Goal: Information Seeking & Learning: Learn about a topic

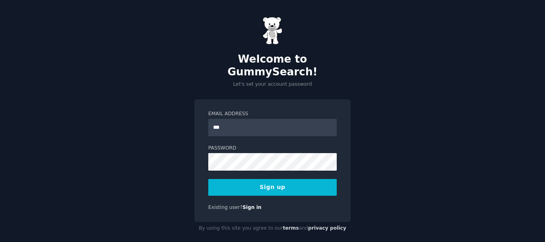
type input "**********"
click at [272, 179] on button "Sign up" at bounding box center [272, 187] width 128 height 17
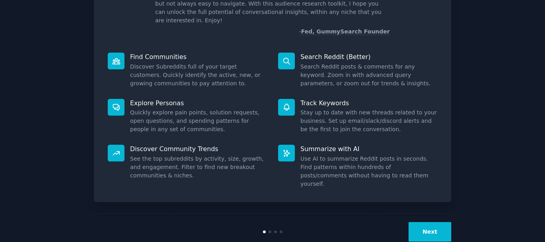
scroll to position [70, 0]
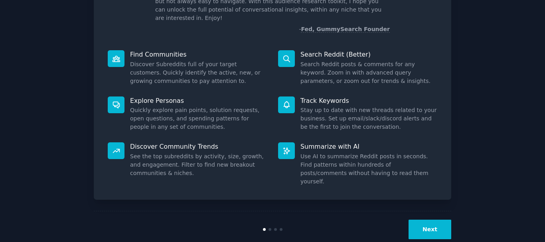
click at [424, 220] on button "Next" at bounding box center [429, 230] width 43 height 20
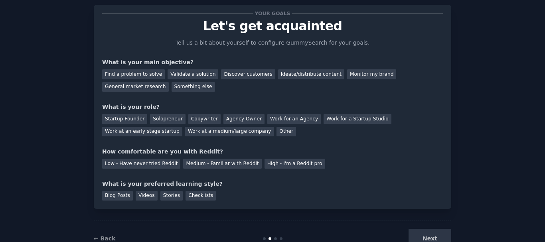
scroll to position [4, 0]
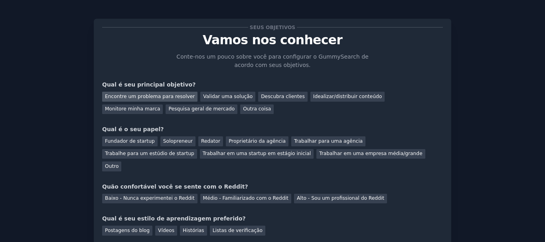
click at [154, 98] on font "Encontre um problema para resolver" at bounding box center [150, 97] width 90 height 6
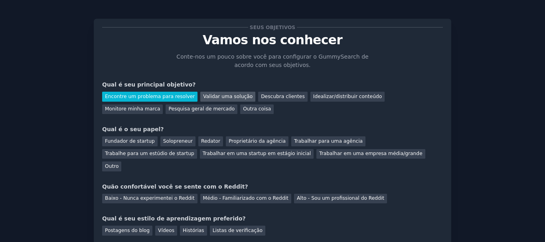
click at [226, 98] on font "Validar uma solução" at bounding box center [227, 97] width 49 height 6
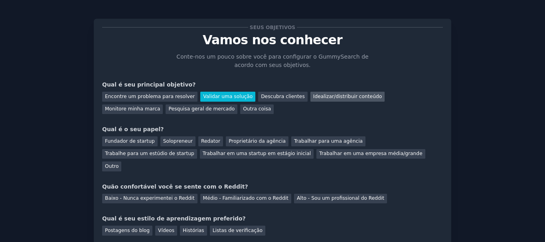
click at [333, 98] on font "Idealizar/distribuir conteúdo" at bounding box center [347, 97] width 69 height 6
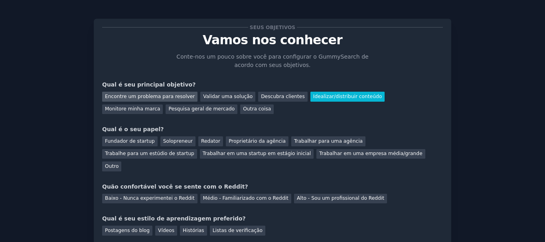
click at [160, 96] on font "Encontre um problema para resolver" at bounding box center [150, 97] width 90 height 6
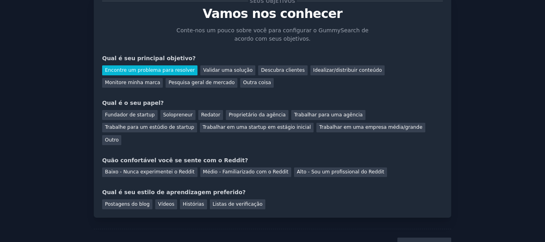
scroll to position [43, 0]
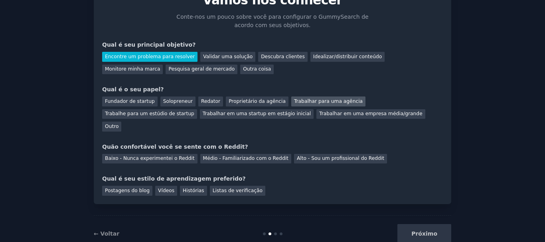
click at [299, 100] on font "Trabalhar para uma agência" at bounding box center [328, 101] width 69 height 6
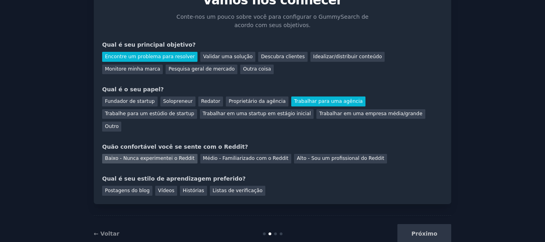
click at [154, 156] on font "Baixo - Nunca experimentei o Reddit" at bounding box center [150, 159] width 90 height 6
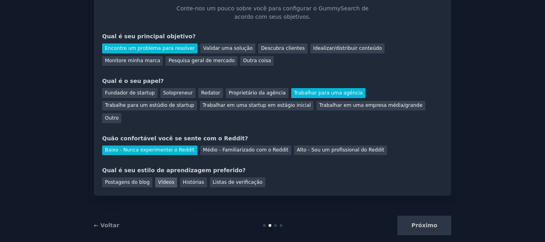
click at [160, 179] on font "Vídeos" at bounding box center [166, 182] width 16 height 6
click at [424, 222] on font "Próximo" at bounding box center [424, 225] width 26 height 6
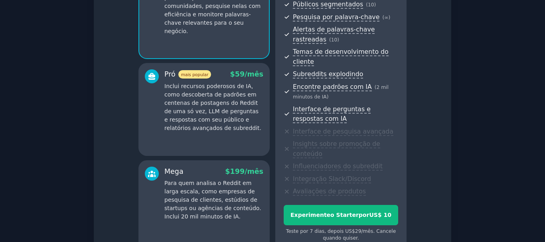
scroll to position [132, 0]
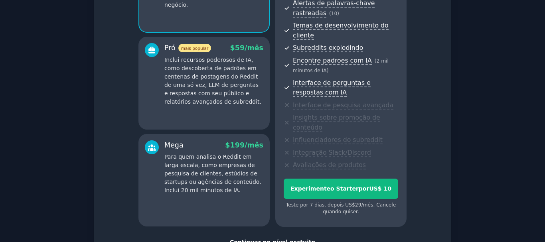
click at [279, 239] on font "Continuar no nível gratuito" at bounding box center [272, 242] width 85 height 6
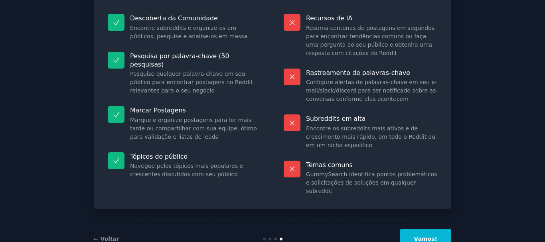
scroll to position [102, 0]
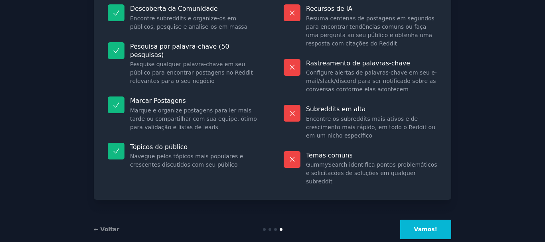
click at [425, 226] on font "Vamos!" at bounding box center [425, 229] width 23 height 6
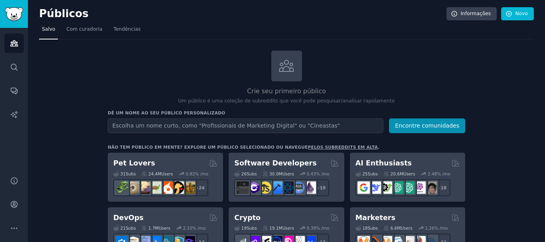
click at [342, 26] on nav "Salvo Com curadoria Tendências" at bounding box center [286, 31] width 494 height 16
drag, startPoint x: 264, startPoint y: 0, endPoint x: 398, endPoint y: 17, distance: 134.7
click at [398, 17] on h2 "Públicos" at bounding box center [242, 14] width 407 height 13
drag, startPoint x: 461, startPoint y: 0, endPoint x: 82, endPoint y: 54, distance: 382.2
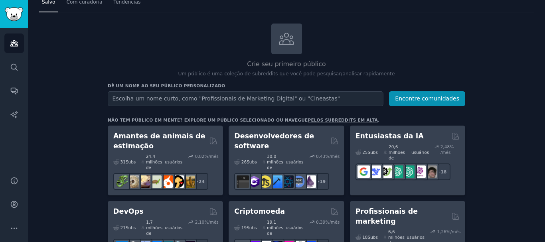
scroll to position [40, 0]
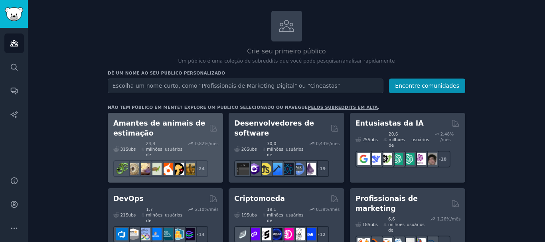
click at [156, 136] on h2 "Amantes de animais de estimação" at bounding box center [159, 128] width 93 height 20
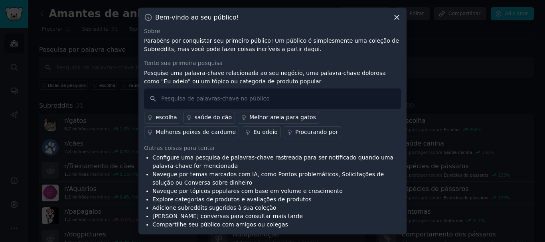
click at [215, 117] on font "saúde do cão" at bounding box center [213, 117] width 37 height 6
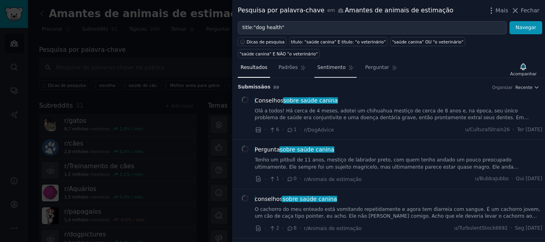
click at [321, 65] on font "Sentimento" at bounding box center [331, 68] width 28 height 6
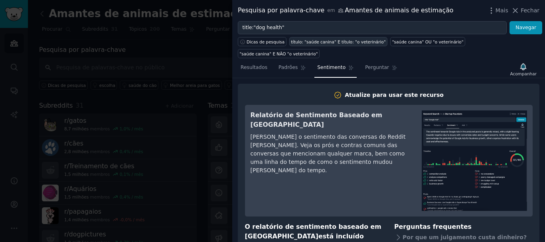
click at [330, 42] on font "título: "saúde canina" E título: "o veterinário"" at bounding box center [338, 41] width 95 height 5
type input "title:"dog health" AND title:"the vet""
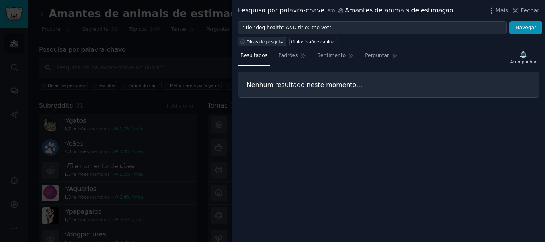
click at [267, 41] on font "Dicas de pesquisa" at bounding box center [265, 41] width 38 height 5
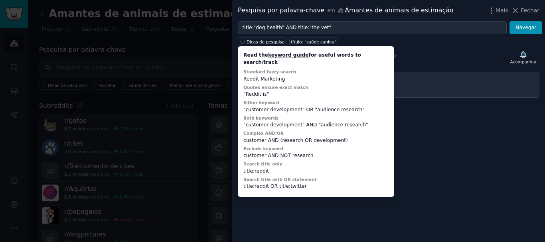
click at [431, 45] on div "Dicas de pesquisa Read the keyword guide for useful words to search/track Stand…" at bounding box center [388, 40] width 313 height 12
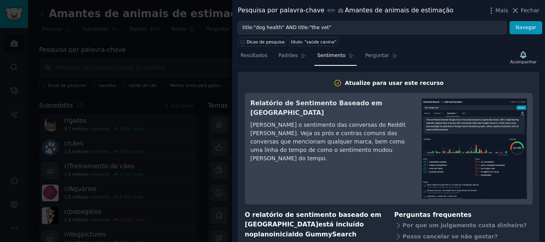
click at [328, 57] on font "Sentimento" at bounding box center [331, 56] width 28 height 6
click at [256, 57] on font "Resultados" at bounding box center [253, 56] width 27 height 6
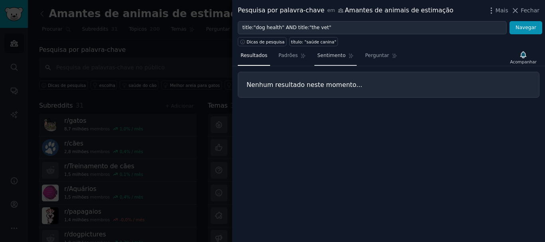
click at [327, 57] on font "Sentimento" at bounding box center [331, 56] width 28 height 6
